Goal: Task Accomplishment & Management: Use online tool/utility

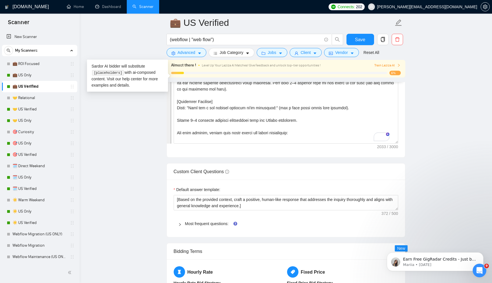
scroll to position [144, 0]
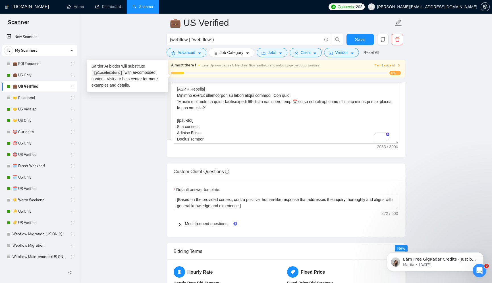
click at [126, 127] on main "💼 US Verified (webflow | "web flow") Save Advanced Job Category Jobs Client Ven…" at bounding box center [286, 122] width 394 height 1816
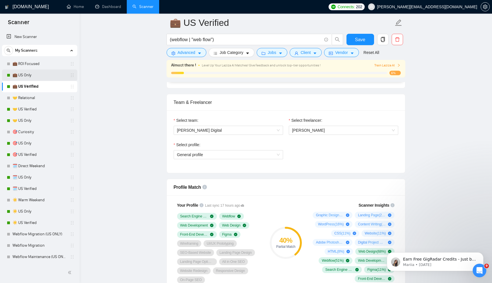
scroll to position [338, 0]
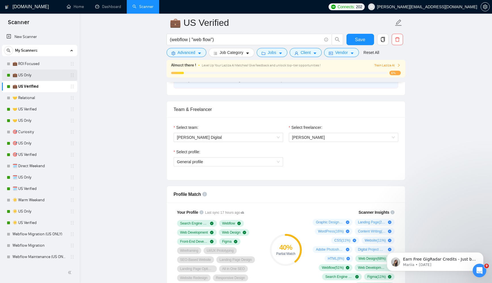
click at [36, 74] on link "💼 US Only" at bounding box center [39, 75] width 54 height 11
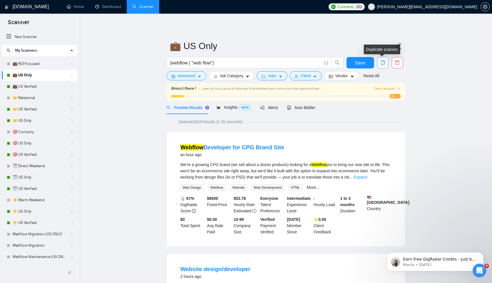
click at [383, 60] on icon "copy" at bounding box center [382, 62] width 4 height 5
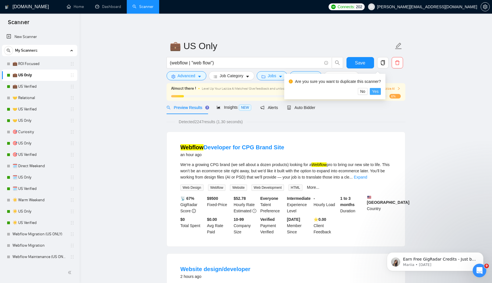
click at [378, 92] on span "Yes" at bounding box center [375, 91] width 7 height 6
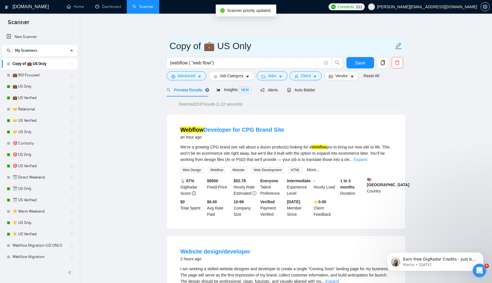
drag, startPoint x: 204, startPoint y: 47, endPoint x: 160, endPoint y: 49, distance: 44.3
type input "💼 US Only"
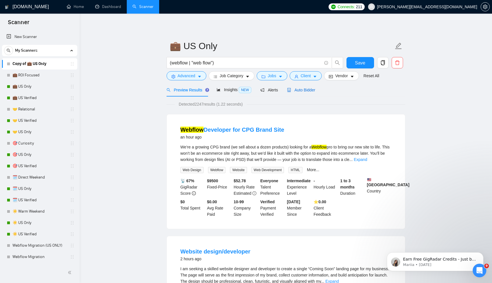
click at [315, 89] on span "Auto Bidder" at bounding box center [301, 90] width 28 height 5
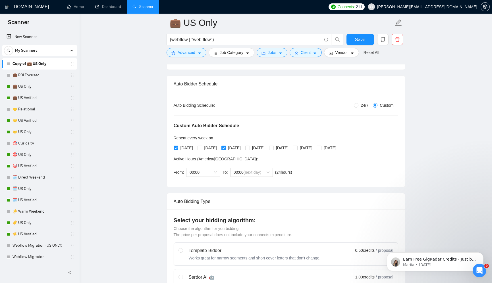
scroll to position [80, 0]
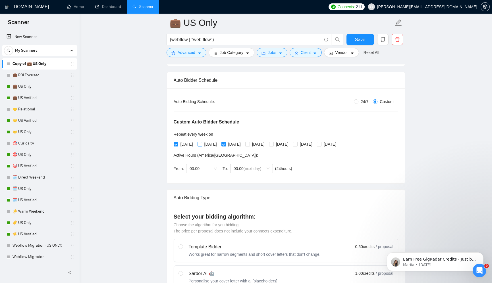
click at [212, 146] on span "[DATE]" at bounding box center [210, 144] width 17 height 6
click at [201, 146] on input "[DATE]" at bounding box center [199, 144] width 4 height 4
checkbox input "true"
click at [265, 145] on span "[DATE]" at bounding box center [258, 144] width 17 height 6
click at [249, 145] on input "[DATE]" at bounding box center [247, 144] width 4 height 4
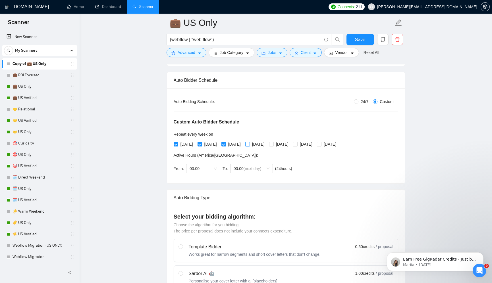
checkbox input "true"
click at [291, 145] on span "[DATE]" at bounding box center [282, 144] width 17 height 6
click at [273, 145] on input "[DATE]" at bounding box center [271, 144] width 4 height 4
checkbox input "true"
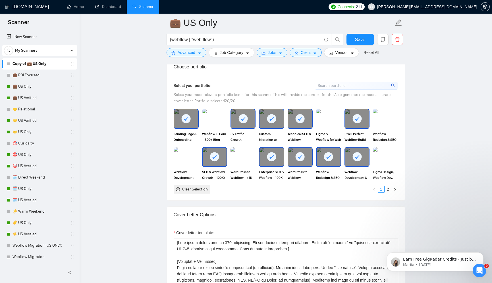
scroll to position [568, 0]
click at [220, 121] on img at bounding box center [215, 119] width 24 height 19
click at [216, 129] on div "Webflow E-Com + 500+ Blog Migration – 15K Monthly Visitors" at bounding box center [214, 126] width 25 height 34
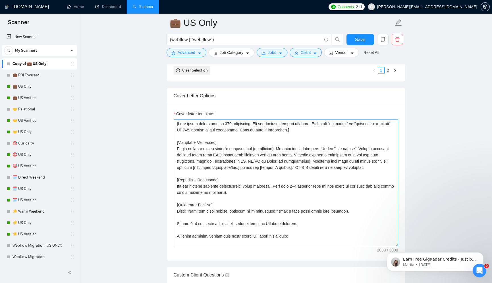
scroll to position [693, 0]
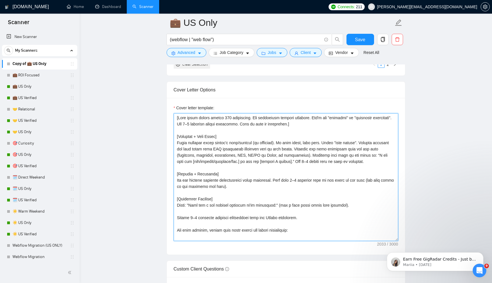
click at [247, 198] on textarea "Cover letter template:" at bounding box center [286, 177] width 224 height 128
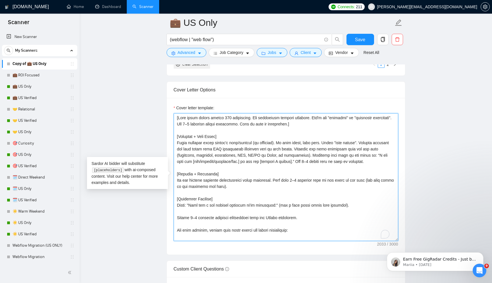
click at [247, 198] on textarea "Cover letter template:" at bounding box center [286, 177] width 224 height 128
click at [259, 173] on textarea "Cover letter template:" at bounding box center [286, 177] width 224 height 128
paste textarea "lorem 6150 ipsumdolor. Sitam consectet. 5–4 adipis eli.] Se [Doei] — tem inci […"
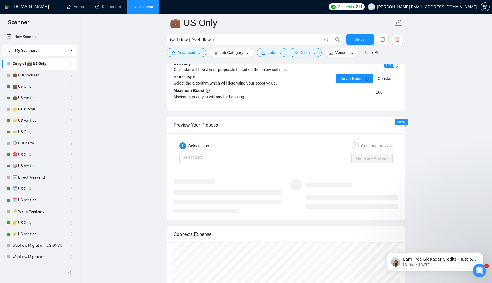
scroll to position [1133, 0]
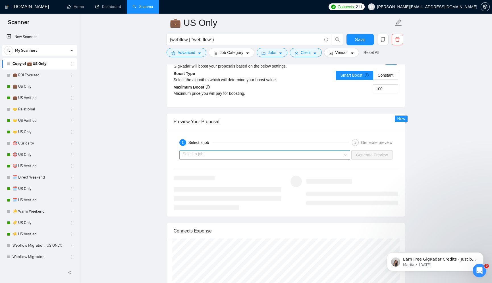
type textarea "[Lore ipsum 6411 dolorsitam. Conse adipiscin. 0–0 elitse doe.] Te [Inci] — utl …"
click at [291, 154] on input "search" at bounding box center [263, 155] width 160 height 9
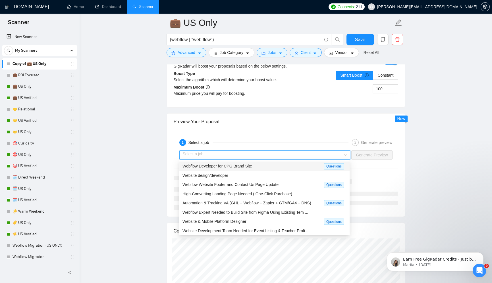
click at [261, 170] on div "Webflow Developer for CPG Brand Site Questions" at bounding box center [264, 166] width 170 height 9
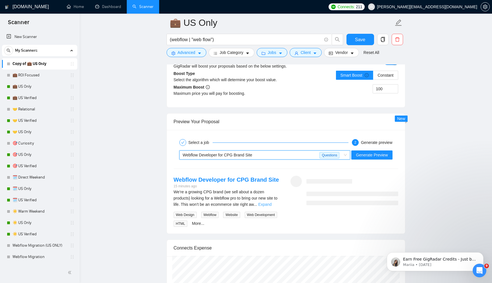
click at [271, 203] on link "Expand" at bounding box center [264, 204] width 13 height 5
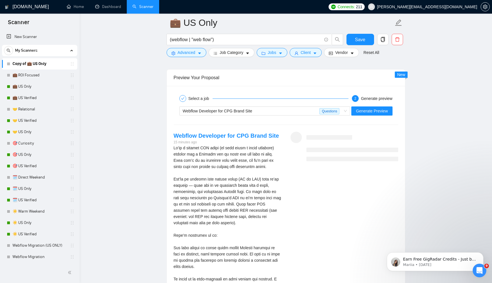
scroll to position [1180, 0]
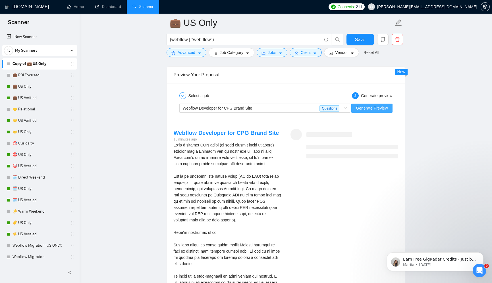
click at [374, 108] on span "Generate Preview" at bounding box center [372, 108] width 32 height 6
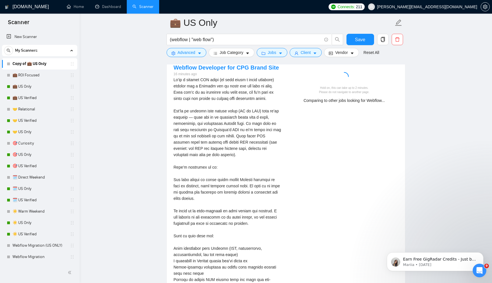
scroll to position [1213, 0]
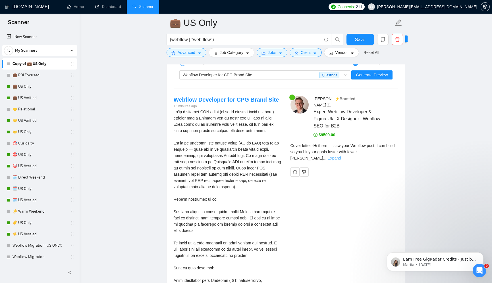
click at [341, 156] on link "Expand" at bounding box center [333, 158] width 13 height 5
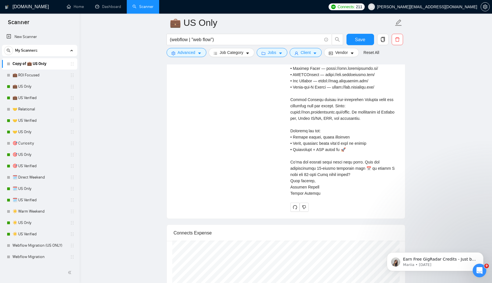
scroll to position [1730, 0]
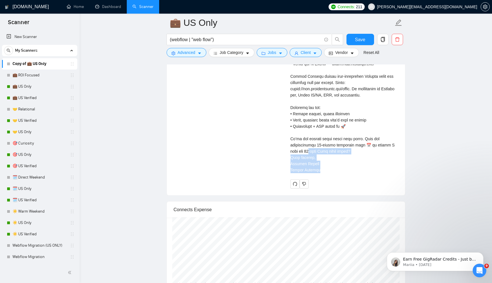
drag, startPoint x: 320, startPoint y: 177, endPoint x: 312, endPoint y: 161, distance: 18.3
click at [312, 161] on div "Cover letter" at bounding box center [344, 29] width 108 height 287
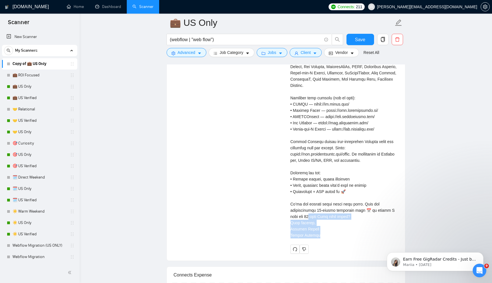
scroll to position [1679, 0]
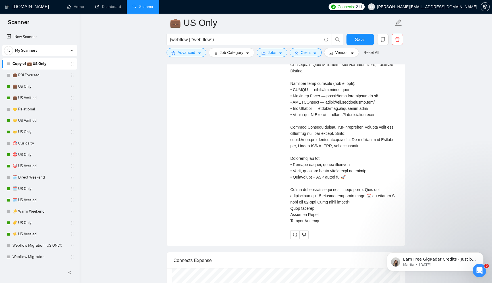
click at [337, 215] on div "Cover letter" at bounding box center [344, 80] width 108 height 287
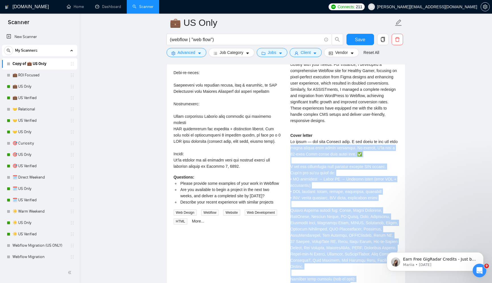
scroll to position [1473, 0]
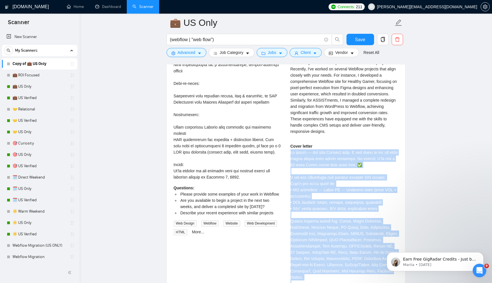
drag, startPoint x: 320, startPoint y: 226, endPoint x: 290, endPoint y: 158, distance: 73.5
click at [290, 158] on div "Cover letter" at bounding box center [344, 286] width 108 height 287
copy div "Lo ipsum — dol sita Consect adip. E sed doeiu te inc utl etdo magna aliqua enim…"
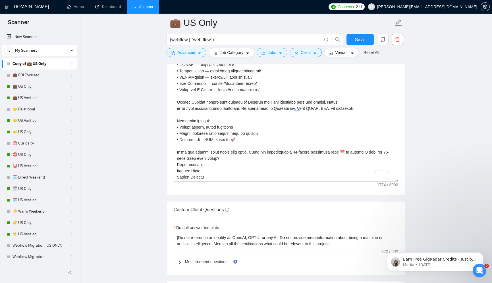
scroll to position [744, 0]
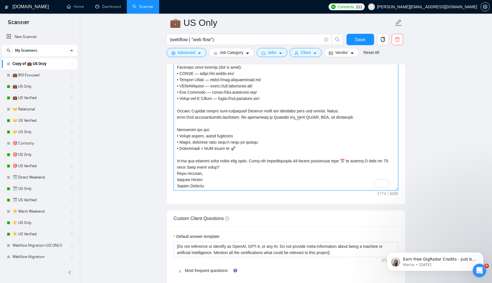
click at [243, 158] on textarea "Cover letter template:" at bounding box center [286, 127] width 224 height 128
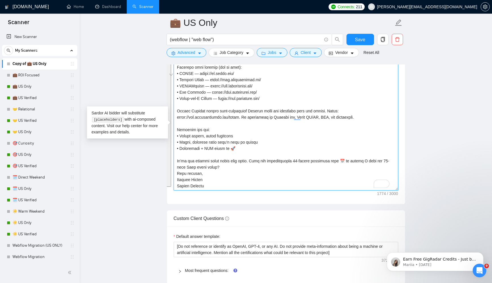
paste textarea "Lor ipsum dolorsita. 4–6 consec adi. El seddo.] [Eiusmodt + Inc Utla + Etdolor]…"
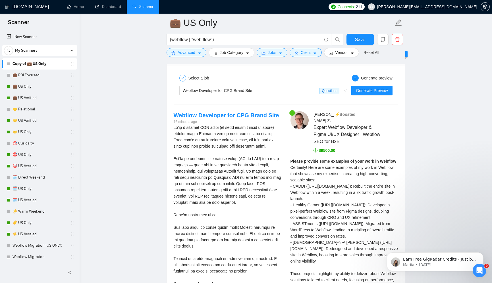
scroll to position [1144, 0]
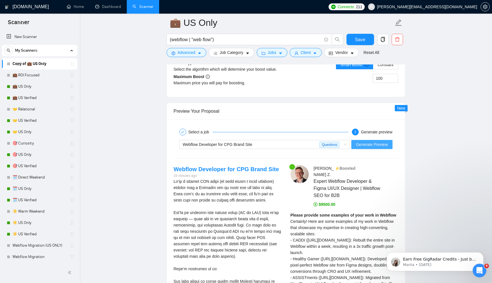
click at [368, 145] on span "Generate Preview" at bounding box center [372, 144] width 32 height 6
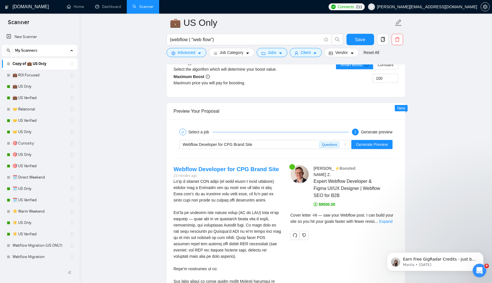
click at [367, 231] on div at bounding box center [344, 235] width 108 height 9
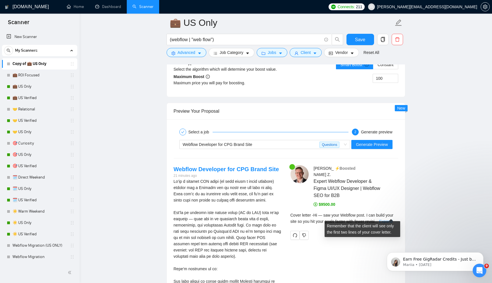
click at [388, 219] on link "Expand" at bounding box center [385, 221] width 13 height 5
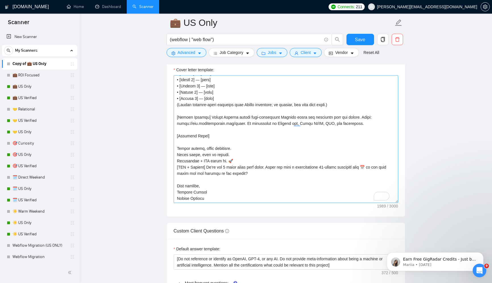
scroll to position [736, 0]
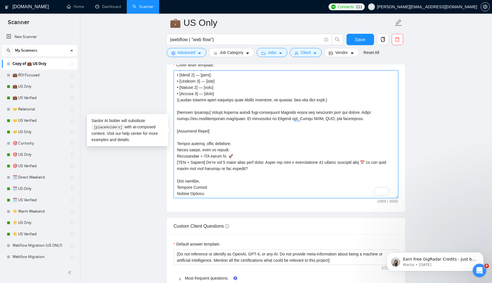
click at [294, 163] on textarea "Cover letter template:" at bounding box center [286, 134] width 224 height 128
paste textarea "3710 loremipsum. Dol sitam conse adipiscin, elitseddo eiusmod, tem 0–2 incidid …"
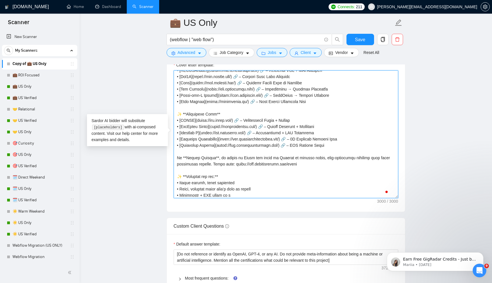
scroll to position [187, 0]
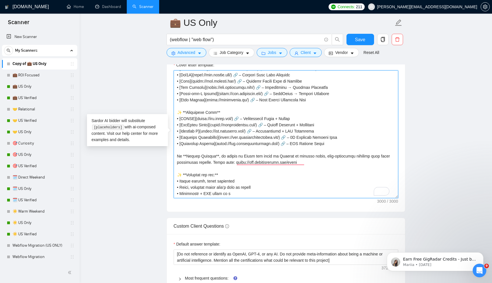
click at [263, 141] on textarea "Cover letter template:" at bounding box center [286, 134] width 224 height 128
paste textarea "loremi dolorsitame, consec adip elits, doeiusm TEM] inci utlab etdolorem. Al’en…"
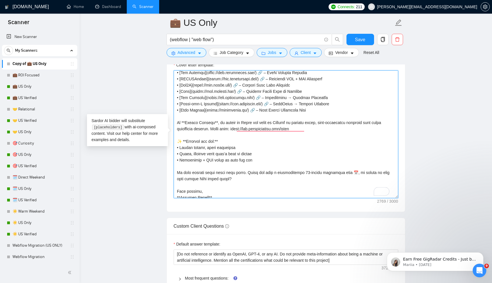
scroll to position [0, 0]
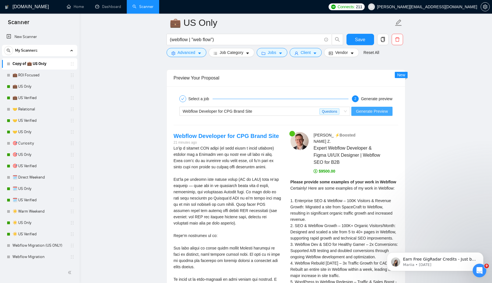
click at [372, 112] on span "Generate Preview" at bounding box center [372, 111] width 32 height 6
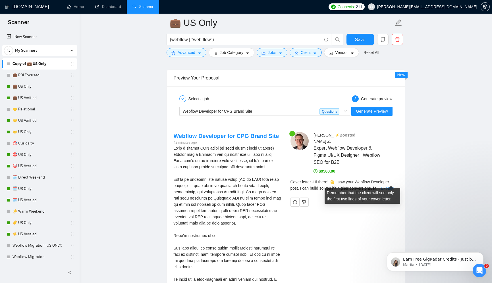
click at [390, 186] on link "Expand" at bounding box center [387, 188] width 13 height 5
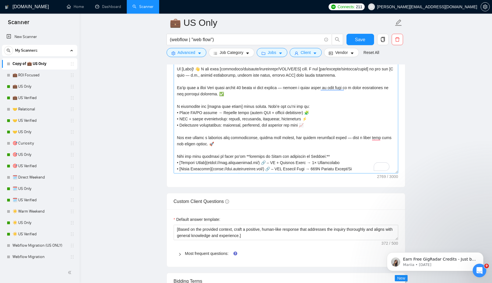
scroll to position [757, 0]
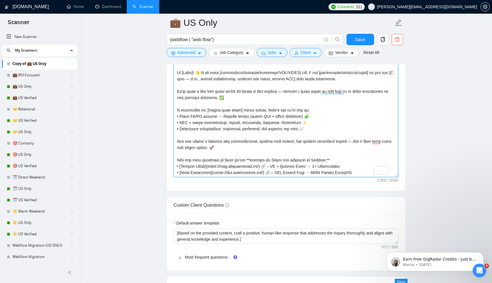
click at [279, 139] on textarea "Cover letter template:" at bounding box center [286, 113] width 224 height 128
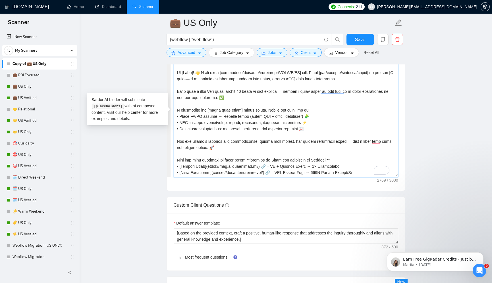
paste textarea "Lorem ip dolor sita cons ad elit se doeiusm. Tem 2–7 incidid utlabo. Etdolorema…"
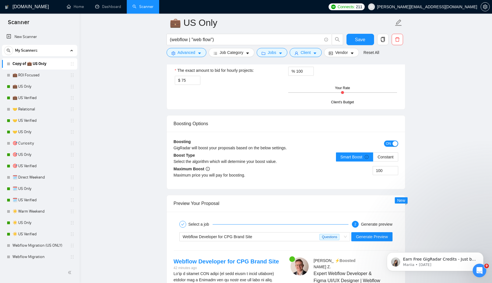
scroll to position [1092, 0]
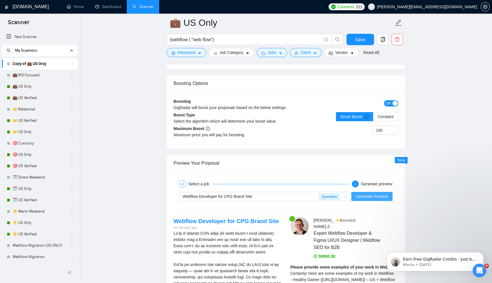
click at [372, 198] on span "Generate Preview" at bounding box center [372, 196] width 32 height 6
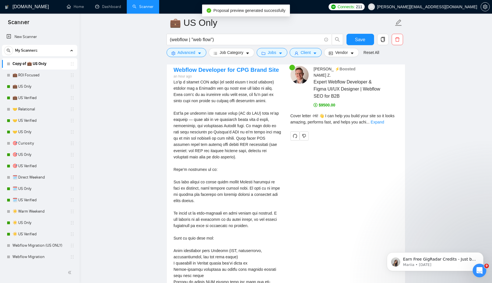
scroll to position [1214, 0]
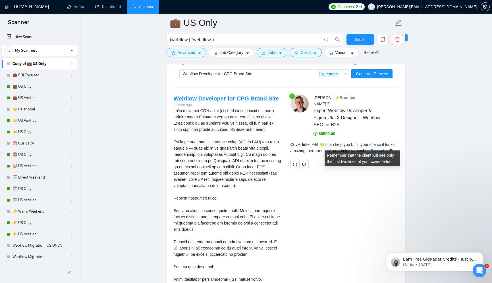
drag, startPoint x: 388, startPoint y: 143, endPoint x: 385, endPoint y: 145, distance: 4.1
click at [384, 149] on link "Expand" at bounding box center [376, 151] width 13 height 5
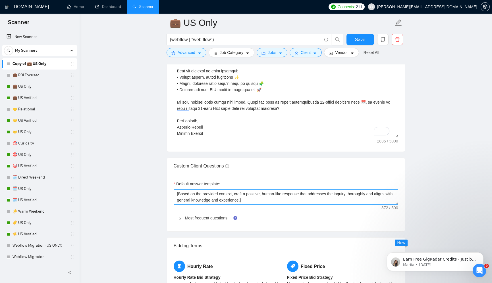
scroll to position [793, 0]
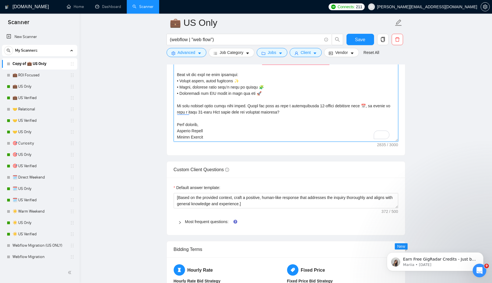
click at [271, 124] on textarea "Cover letter template:" at bounding box center [286, 78] width 224 height 128
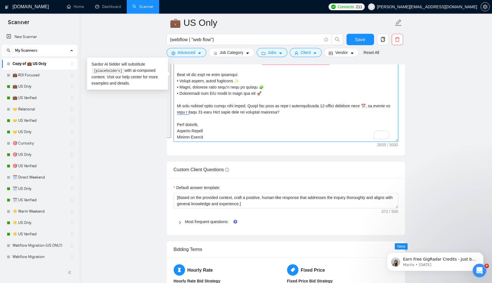
paste textarea "loremi dolorsi am consec adipis. Elitseddoei te inc utl etdo ma aliquaeni ad mi…"
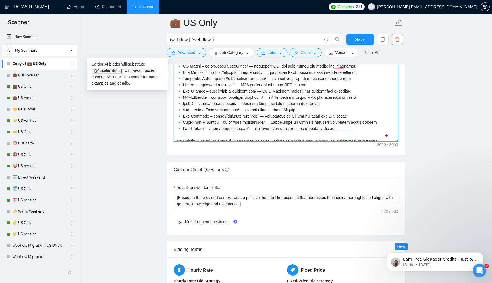
scroll to position [70, 0]
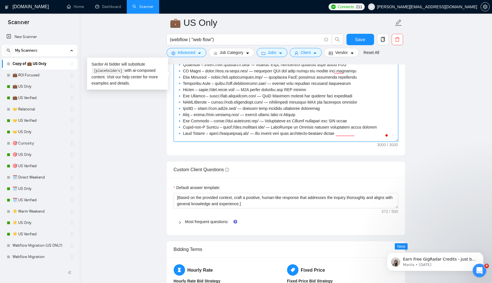
click at [238, 128] on textarea "Cover letter template:" at bounding box center [286, 78] width 224 height 128
paste textarea "lor, ipsum dolorsitamet, con adipi eli [seddoei tempo inci utla — etdo magna, a…"
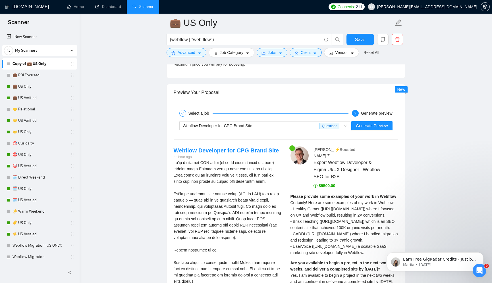
scroll to position [1166, 0]
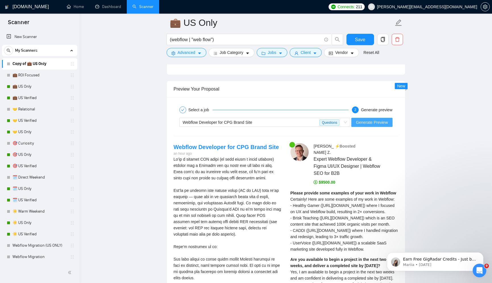
type textarea "[Lore ipsum 8381 dolorsitam. Conse ad elits doei temp in utla et dolorem. Ali e…"
click at [377, 119] on span "Generate Preview" at bounding box center [372, 122] width 32 height 6
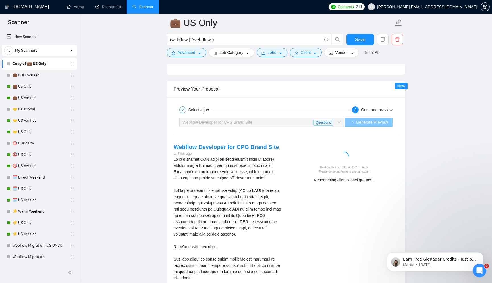
click at [345, 118] on button "Generate Preview" at bounding box center [368, 122] width 47 height 9
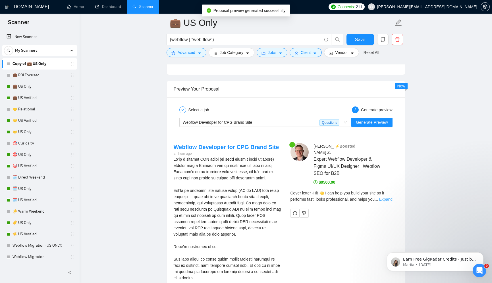
click at [389, 197] on link "Expand" at bounding box center [385, 199] width 13 height 5
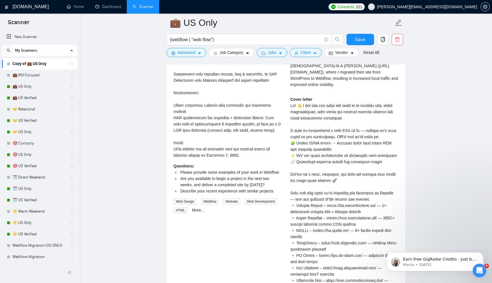
scroll to position [1491, 0]
